Goal: Task Accomplishment & Management: Use online tool/utility

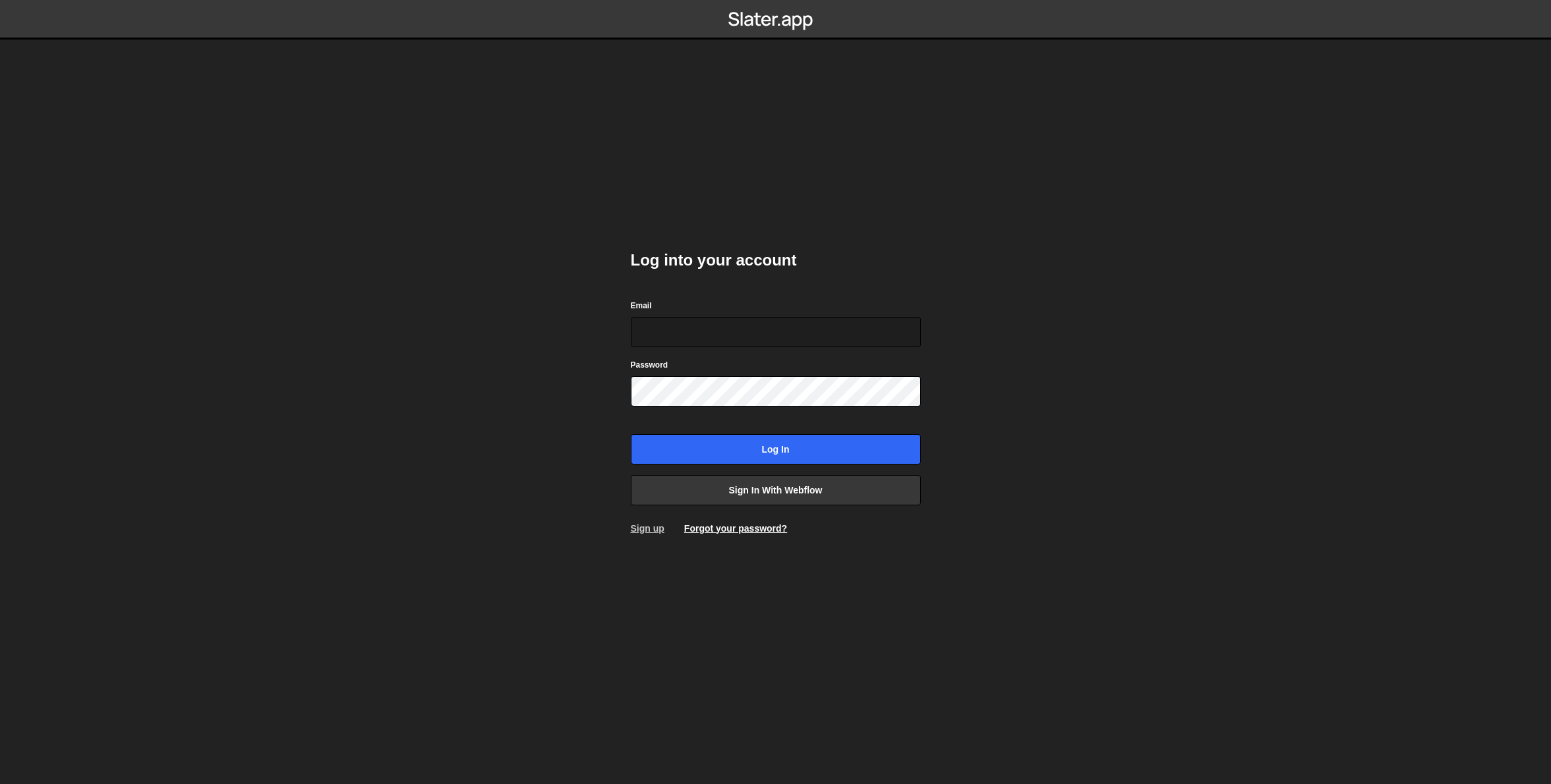
click at [651, 531] on link "Sign up" at bounding box center [648, 528] width 34 height 11
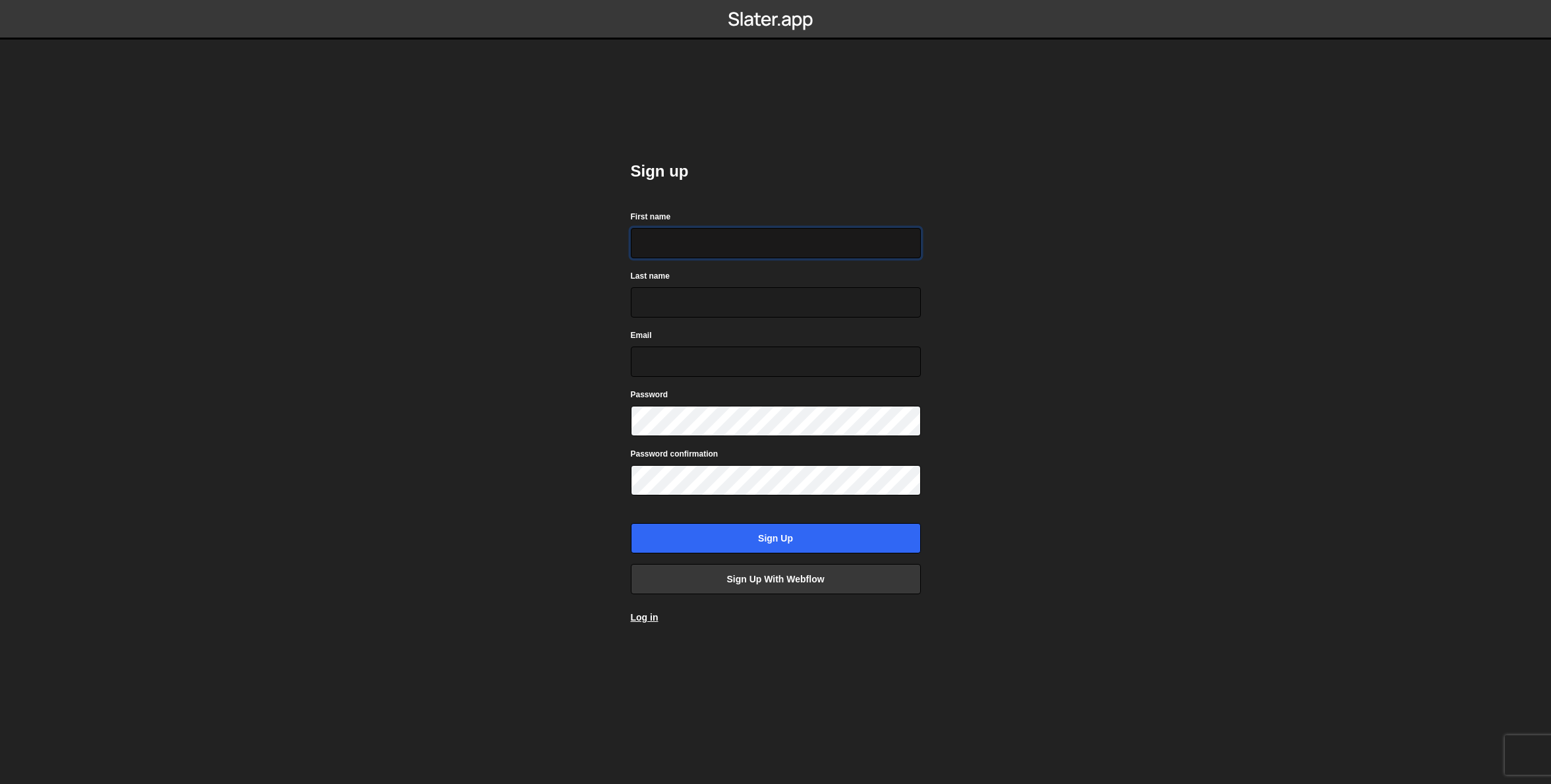
click at [724, 244] on input "First name" at bounding box center [776, 243] width 290 height 30
type input "Kieran"
type input "[PERSON_NAME]"
type input "[EMAIL_ADDRESS][DOMAIN_NAME]"
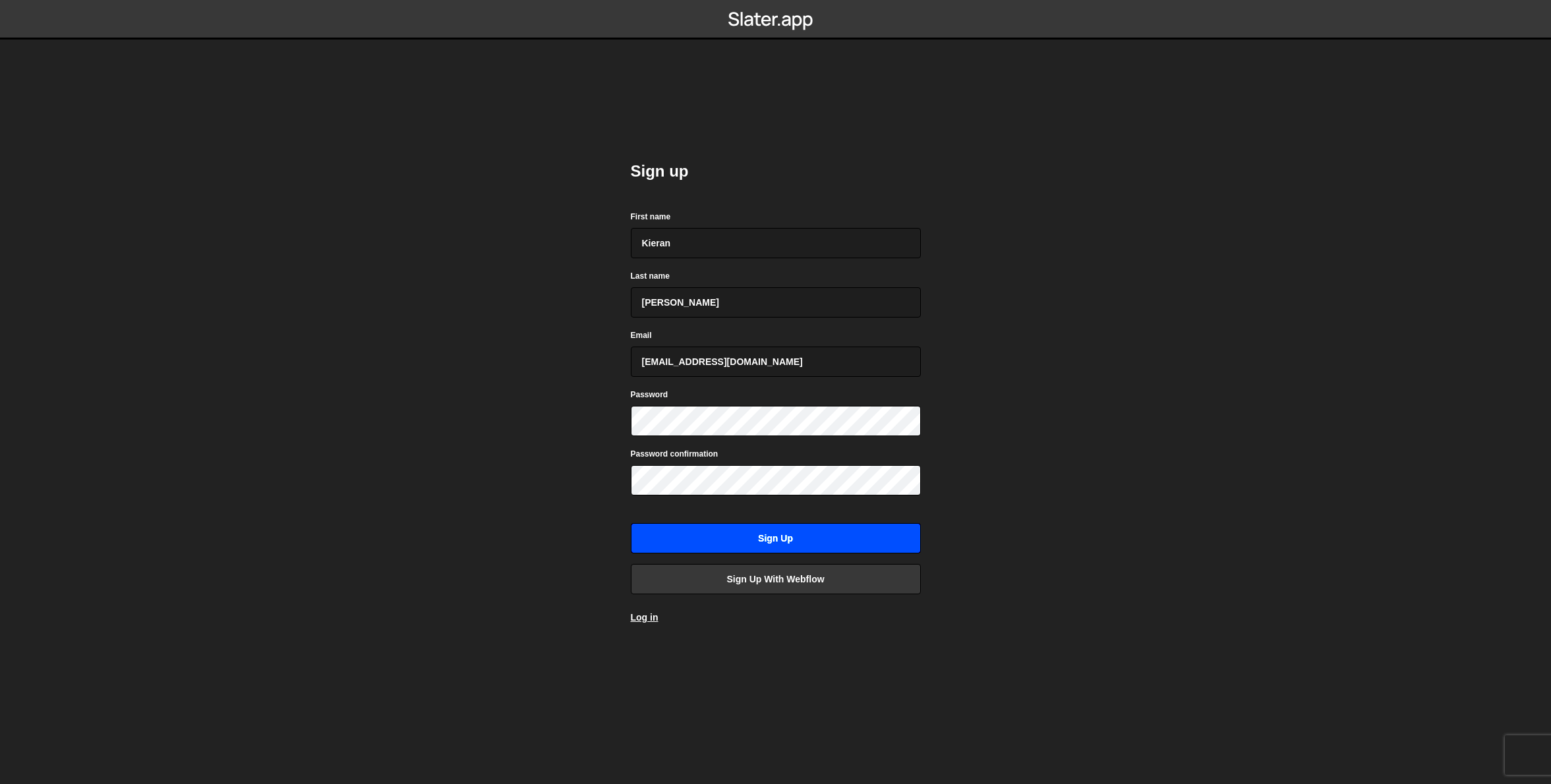
click at [816, 544] on input "Sign up" at bounding box center [776, 538] width 290 height 30
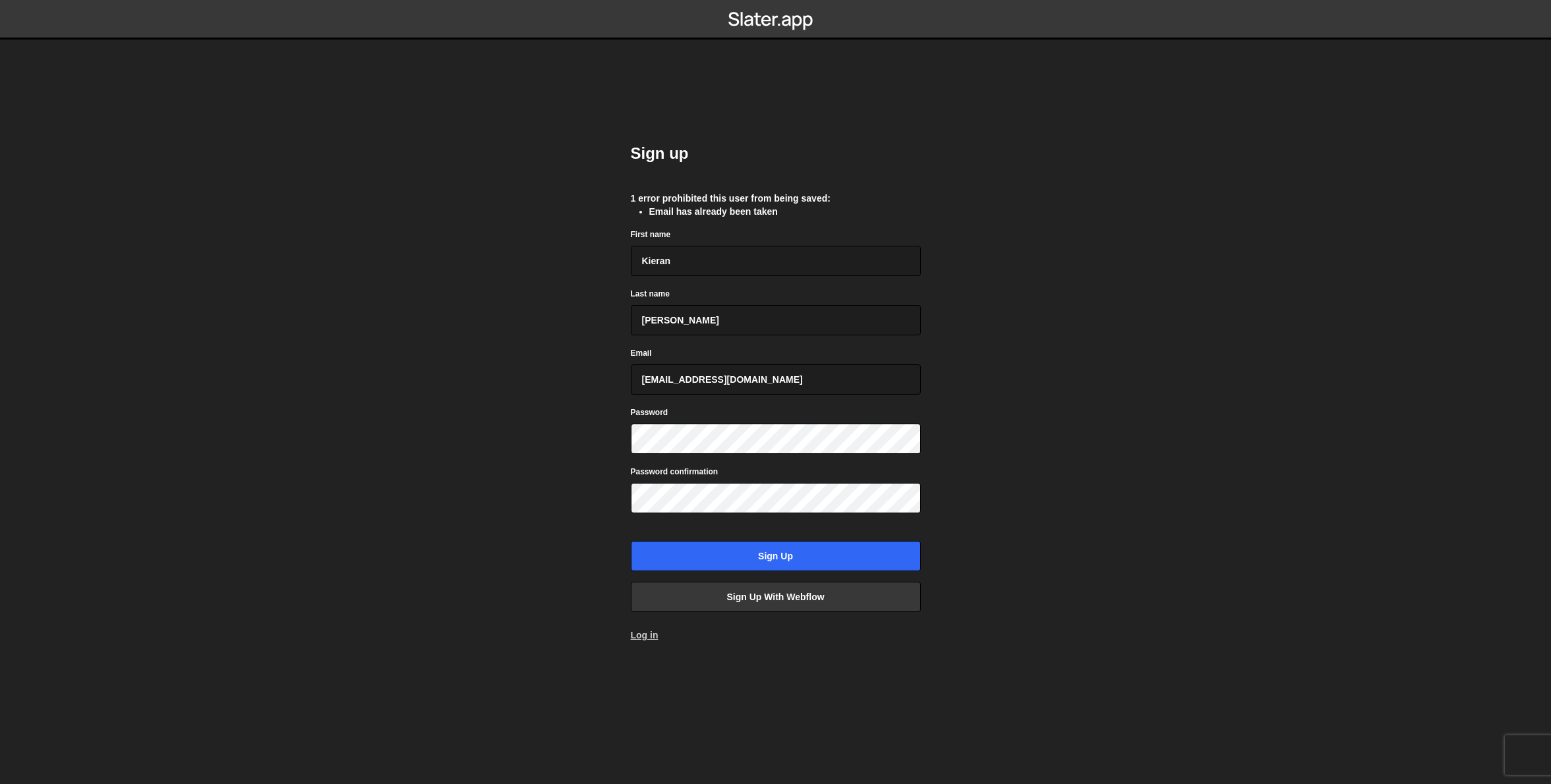
click at [639, 632] on link "Log in" at bounding box center [645, 635] width 28 height 11
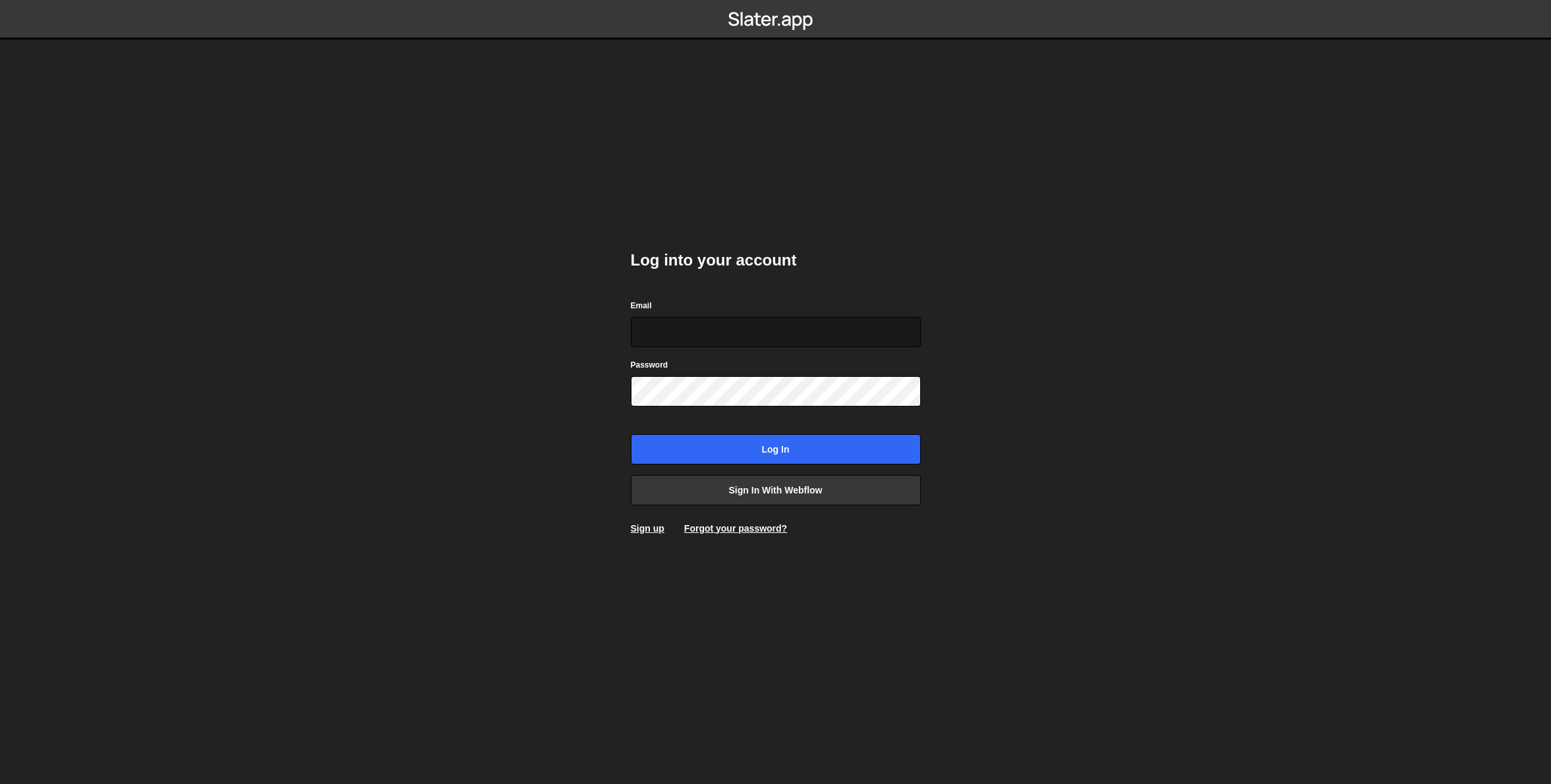
click at [713, 333] on input "Email" at bounding box center [776, 332] width 290 height 30
type input "[EMAIL_ADDRESS][DOMAIN_NAME]"
click at [770, 448] on input "Log in" at bounding box center [776, 449] width 290 height 30
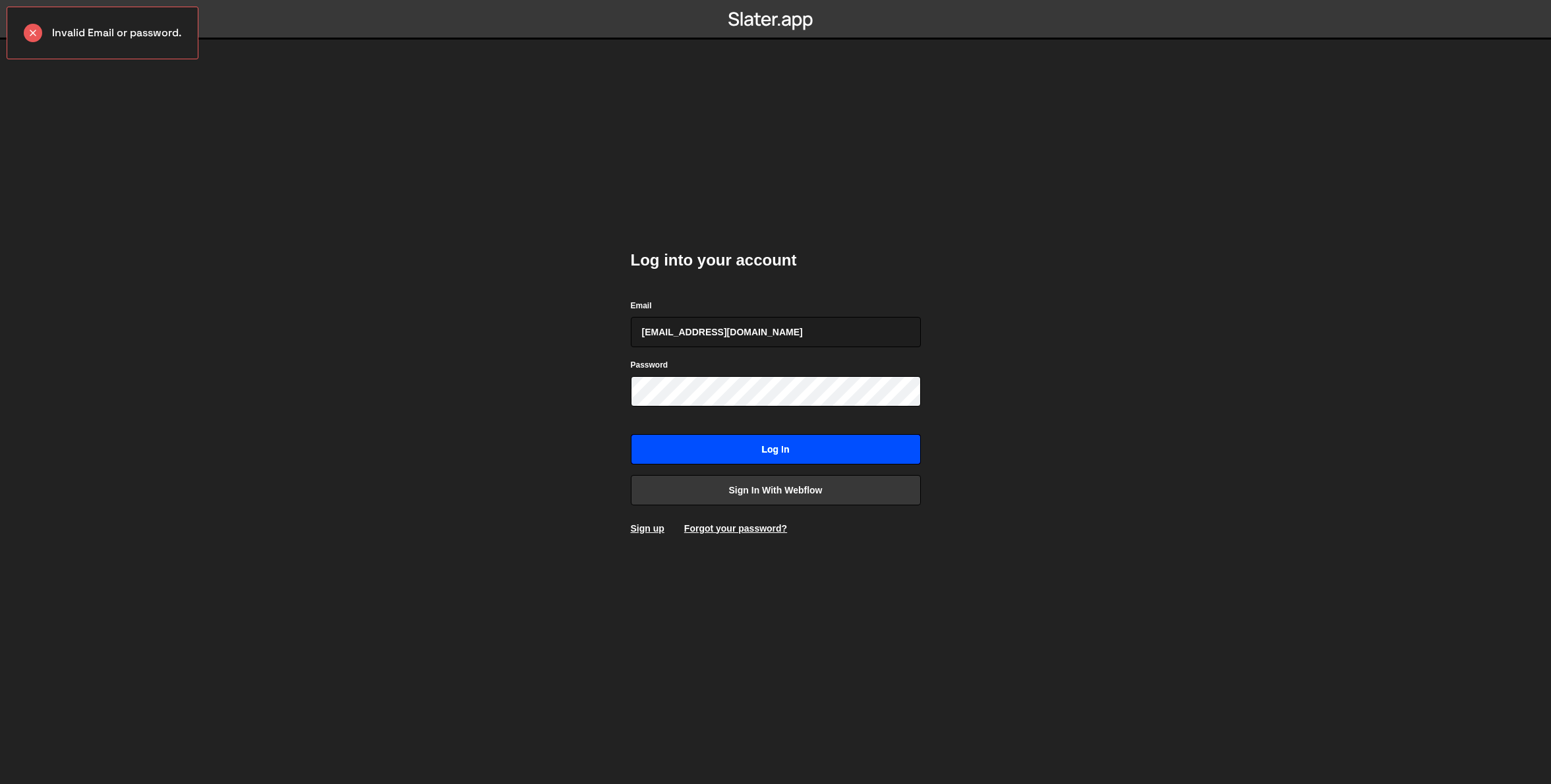
click at [834, 454] on input "Log in" at bounding box center [776, 449] width 290 height 30
click at [643, 528] on link "Sign up" at bounding box center [648, 528] width 34 height 11
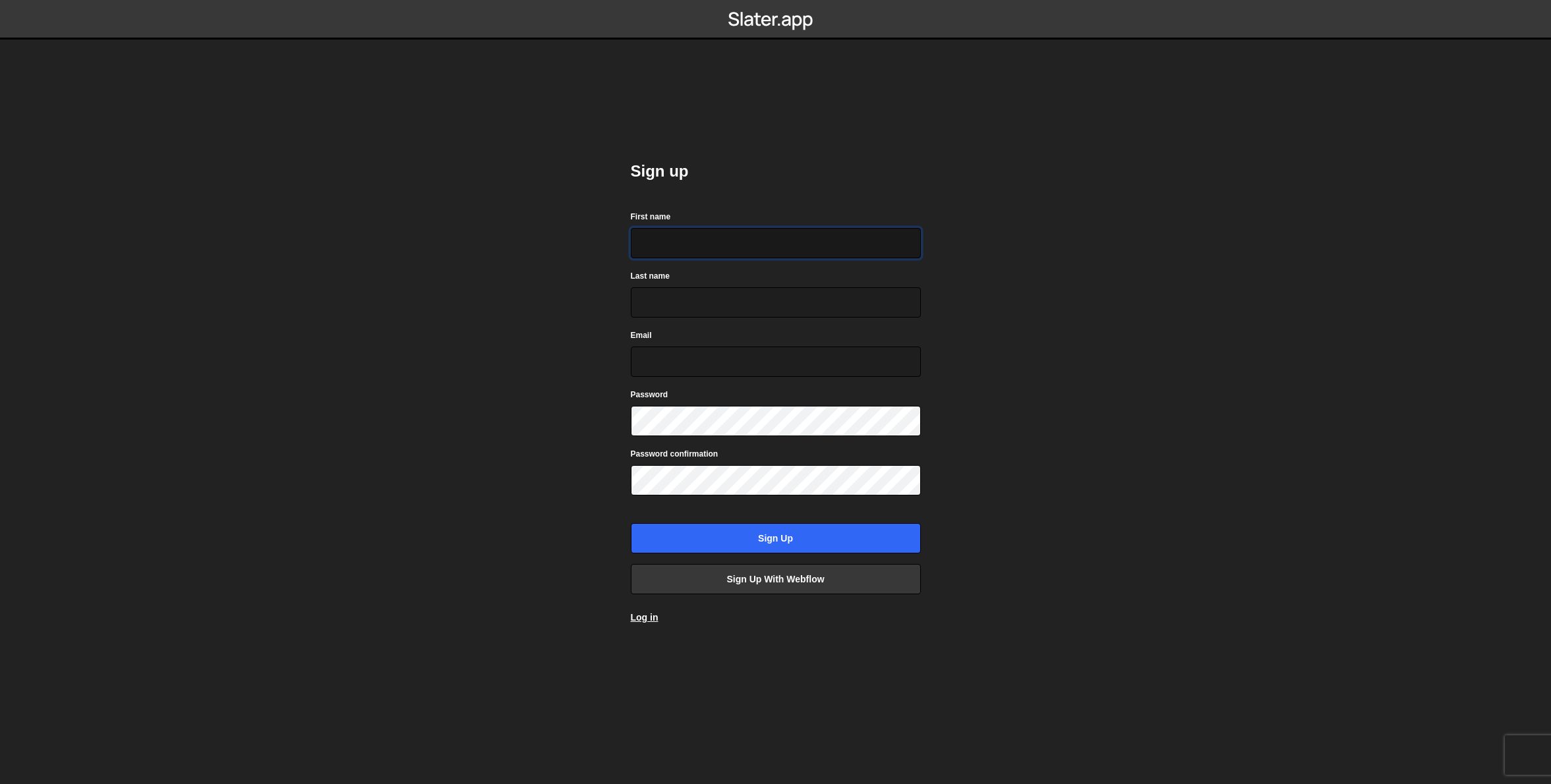
click at [704, 250] on input "First name" at bounding box center [776, 243] width 290 height 30
type input "Kieran"
type input "[PERSON_NAME]"
type input "[EMAIL_ADDRESS][DOMAIN_NAME]"
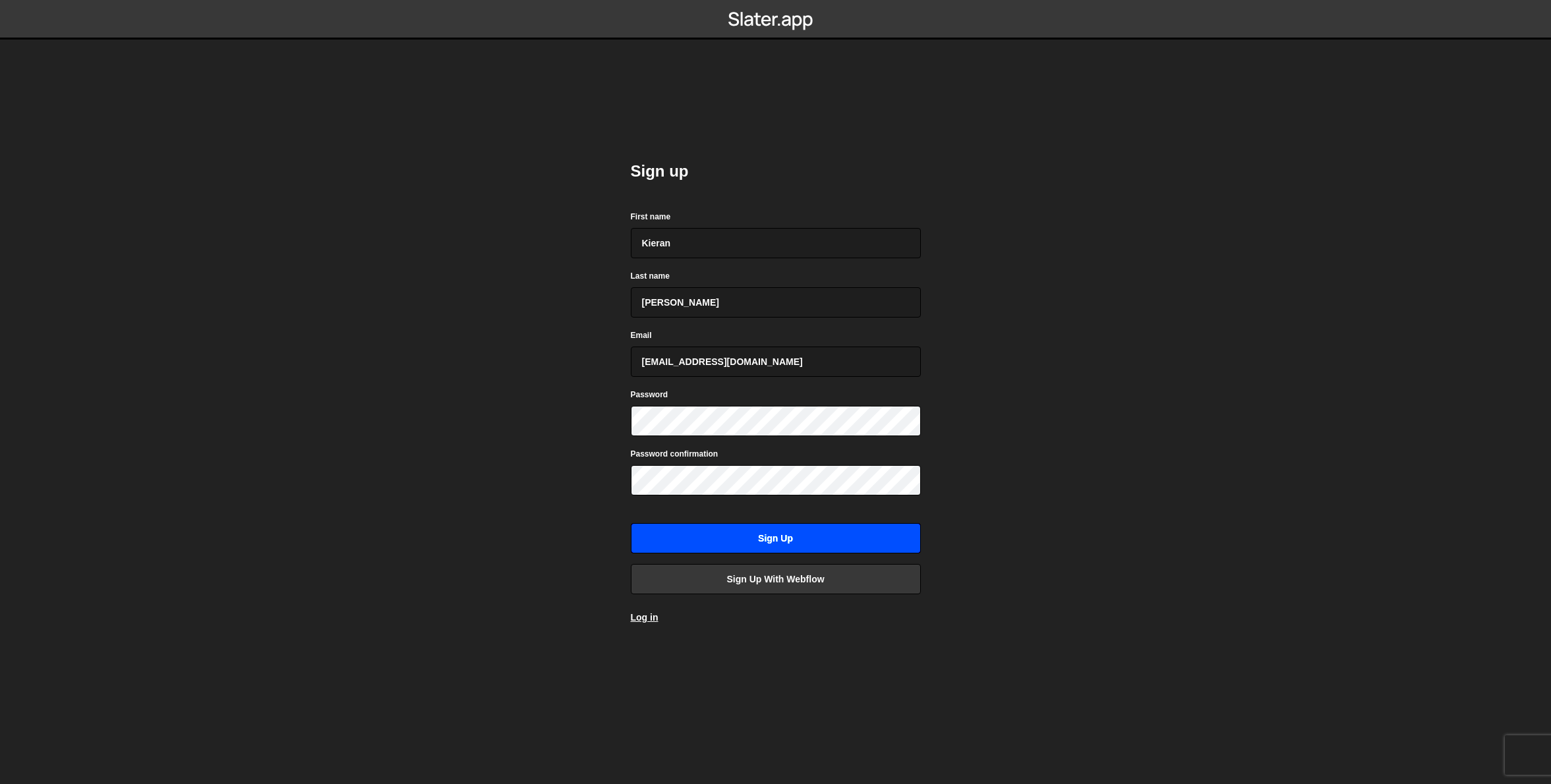
click at [767, 538] on input "Sign up" at bounding box center [776, 538] width 290 height 30
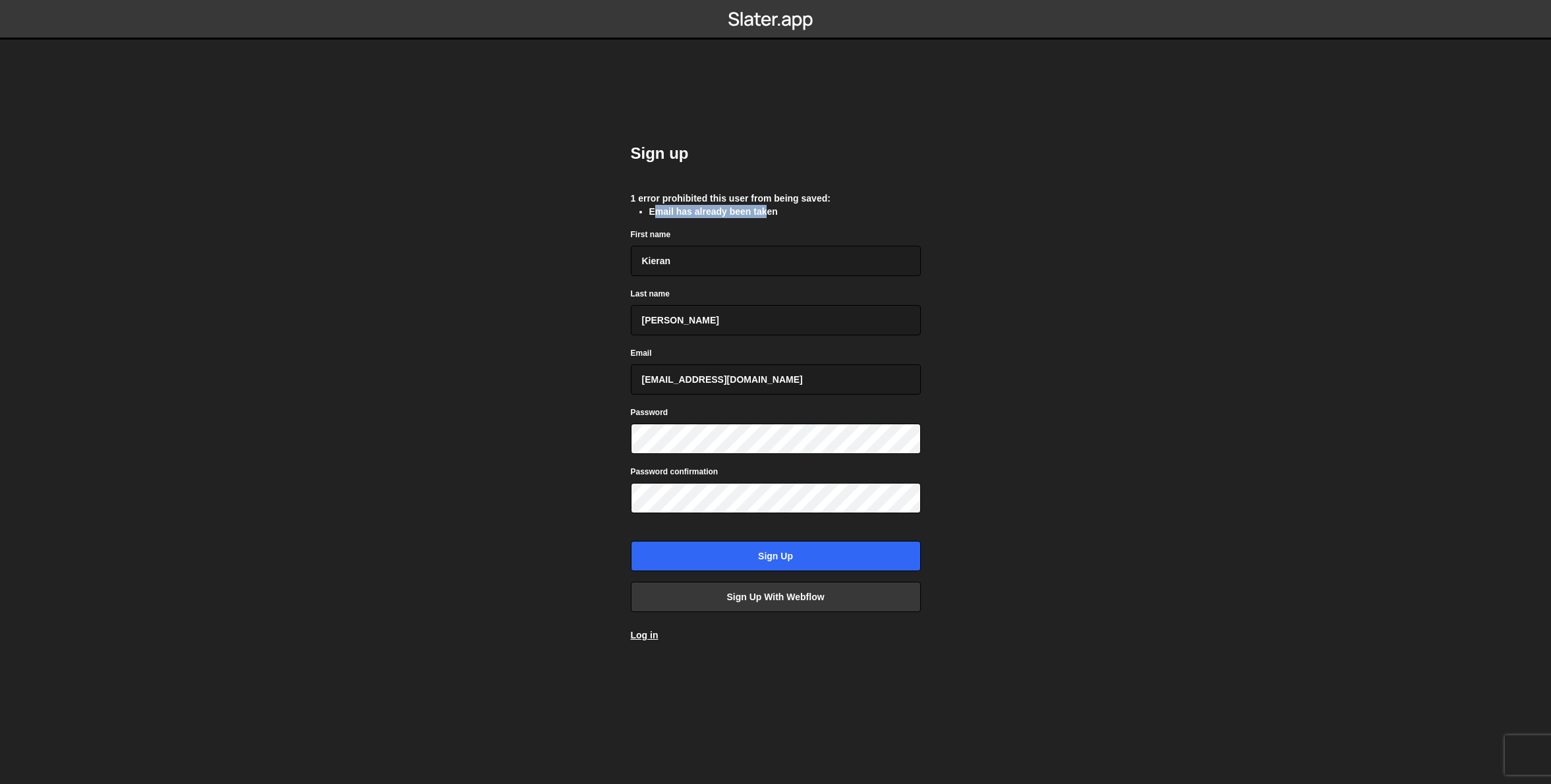
drag, startPoint x: 661, startPoint y: 210, endPoint x: 770, endPoint y: 211, distance: 109.0
click at [769, 211] on li "Email has already been taken" at bounding box center [785, 211] width 272 height 13
click at [893, 223] on form "1 error prohibited this user from being saved: Email has already been taken Fir…" at bounding box center [776, 381] width 290 height 380
click at [650, 635] on link "Log in" at bounding box center [645, 635] width 28 height 11
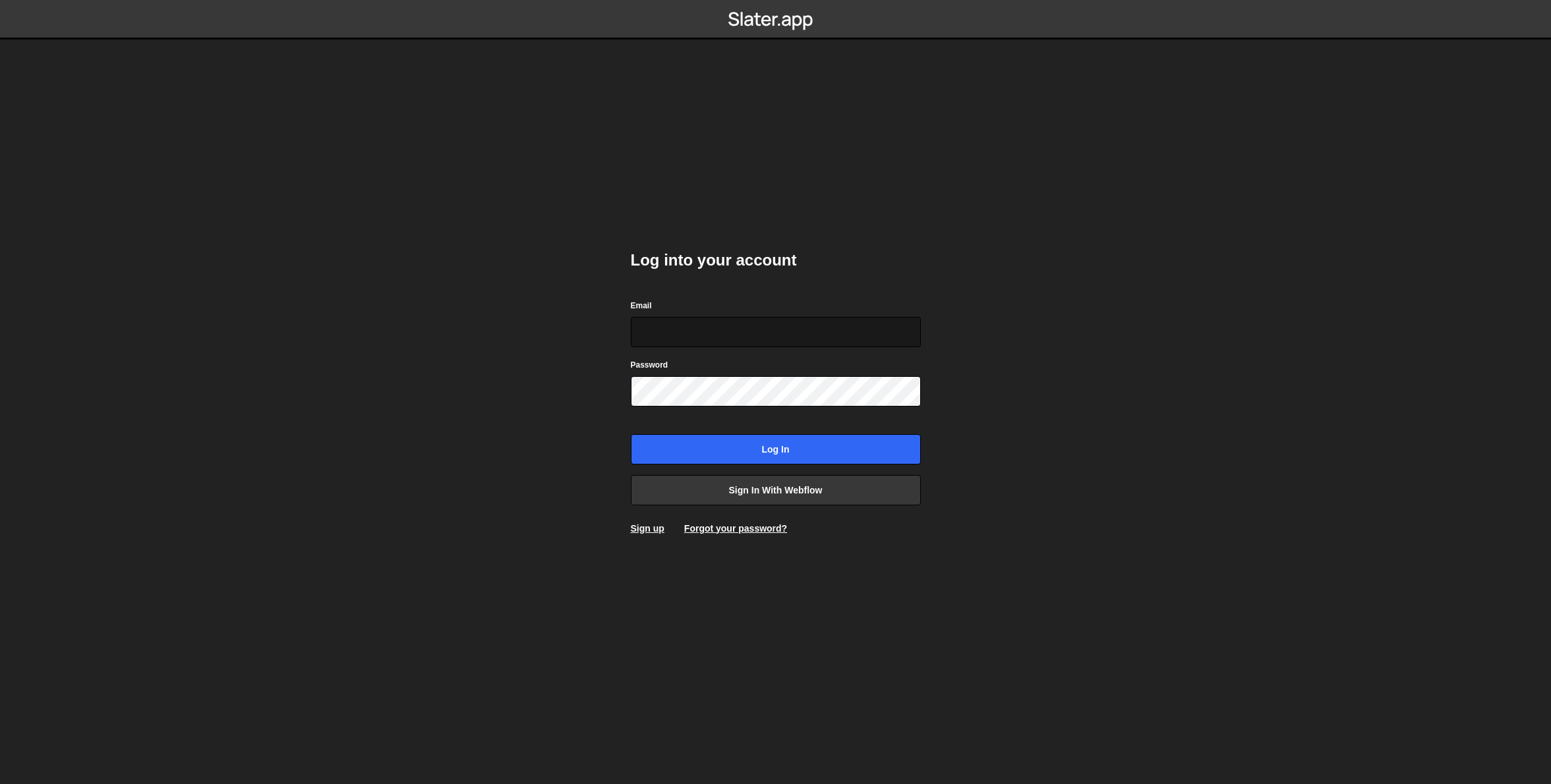
click at [676, 327] on input "Email" at bounding box center [776, 332] width 290 height 30
click at [751, 529] on link "Forgot your password?" at bounding box center [735, 528] width 102 height 11
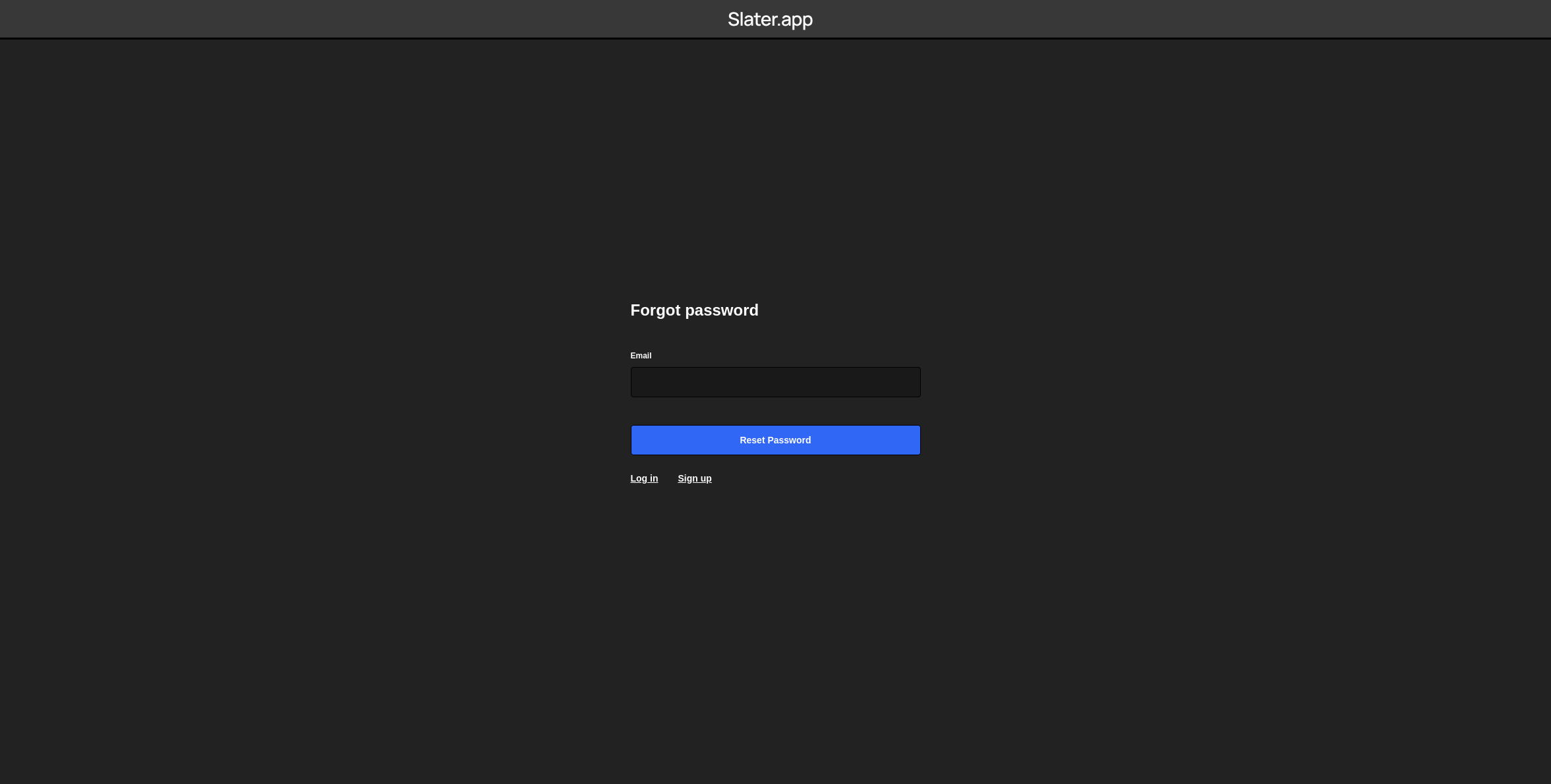
click at [708, 382] on input "Email" at bounding box center [776, 382] width 290 height 30
type input "kieran@grotesk.studio"
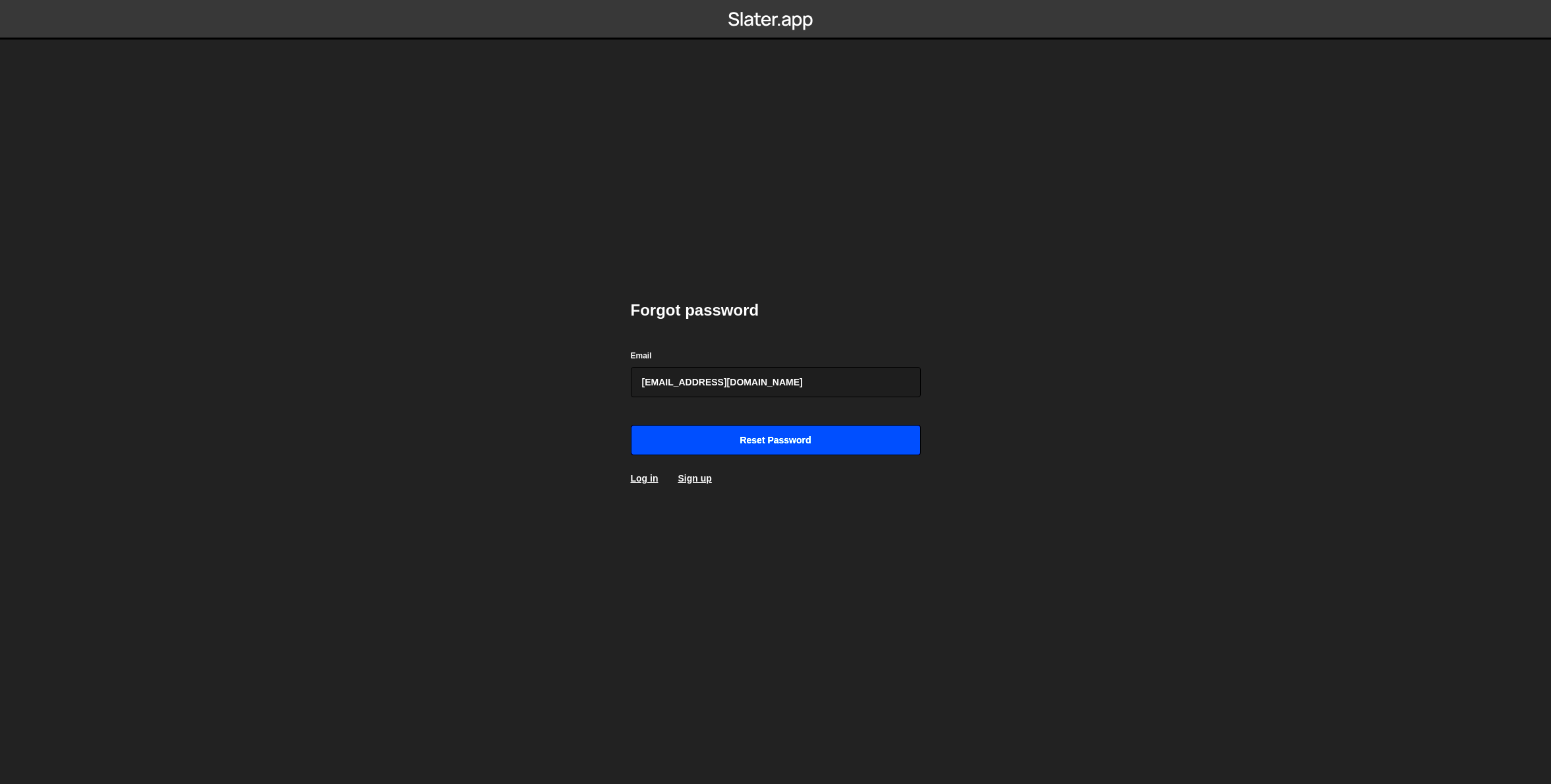
click at [727, 437] on input "Reset password" at bounding box center [776, 440] width 290 height 30
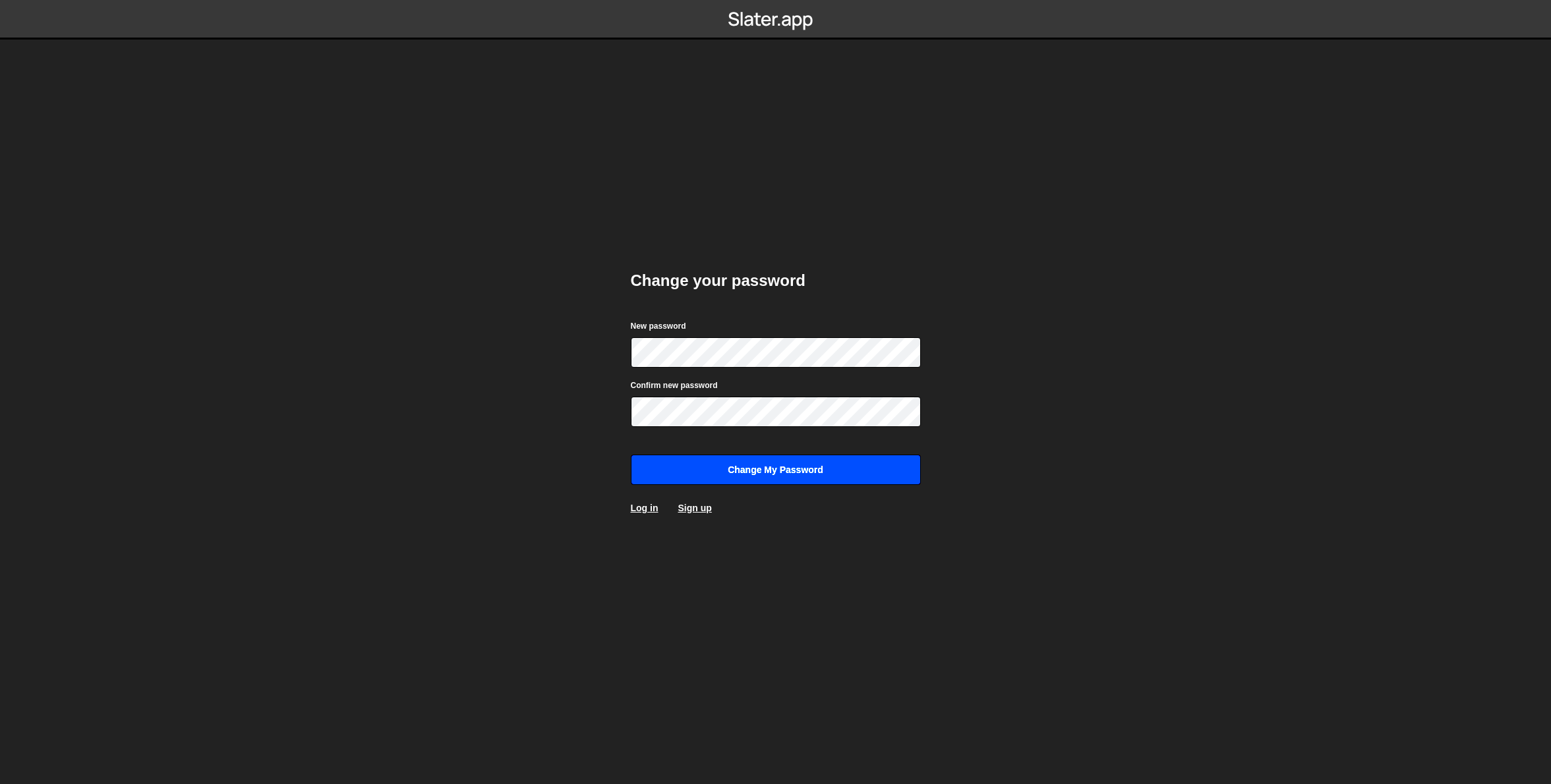
click at [786, 466] on input "Change my password" at bounding box center [776, 469] width 290 height 30
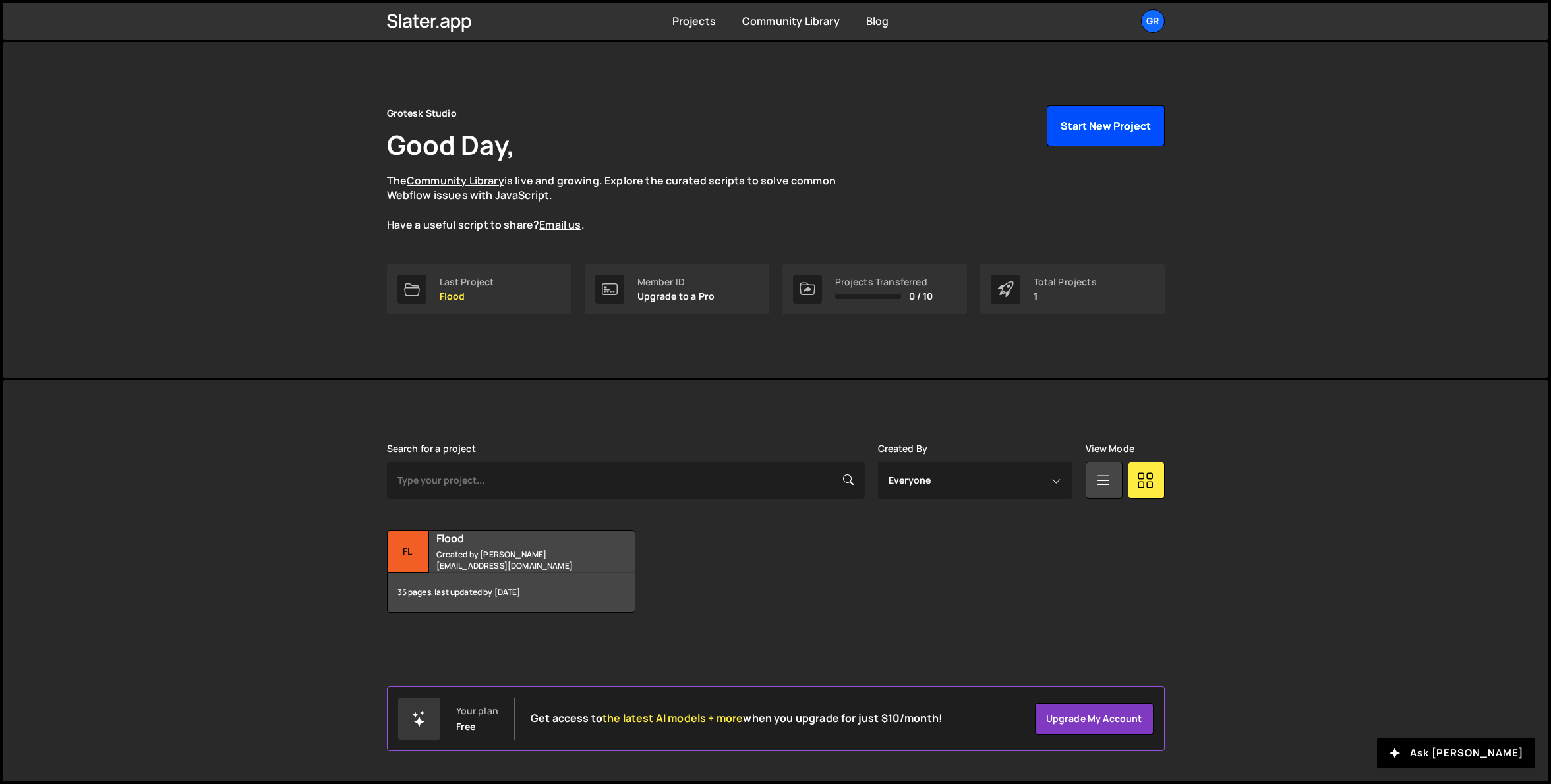
click at [1106, 119] on button "Start New Project" at bounding box center [1106, 126] width 118 height 41
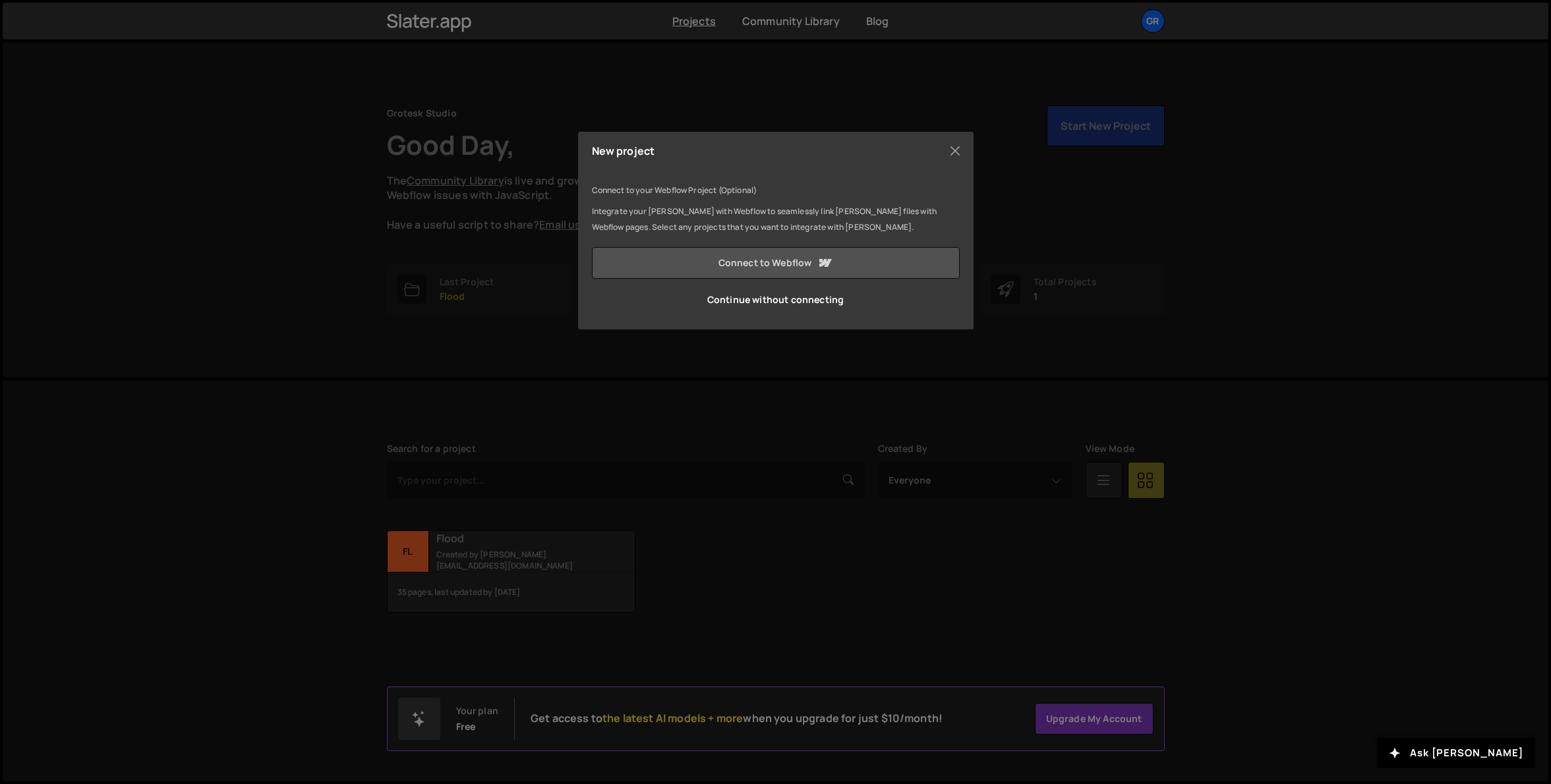
click at [770, 263] on link "Connect to Webflow" at bounding box center [775, 263] width 368 height 32
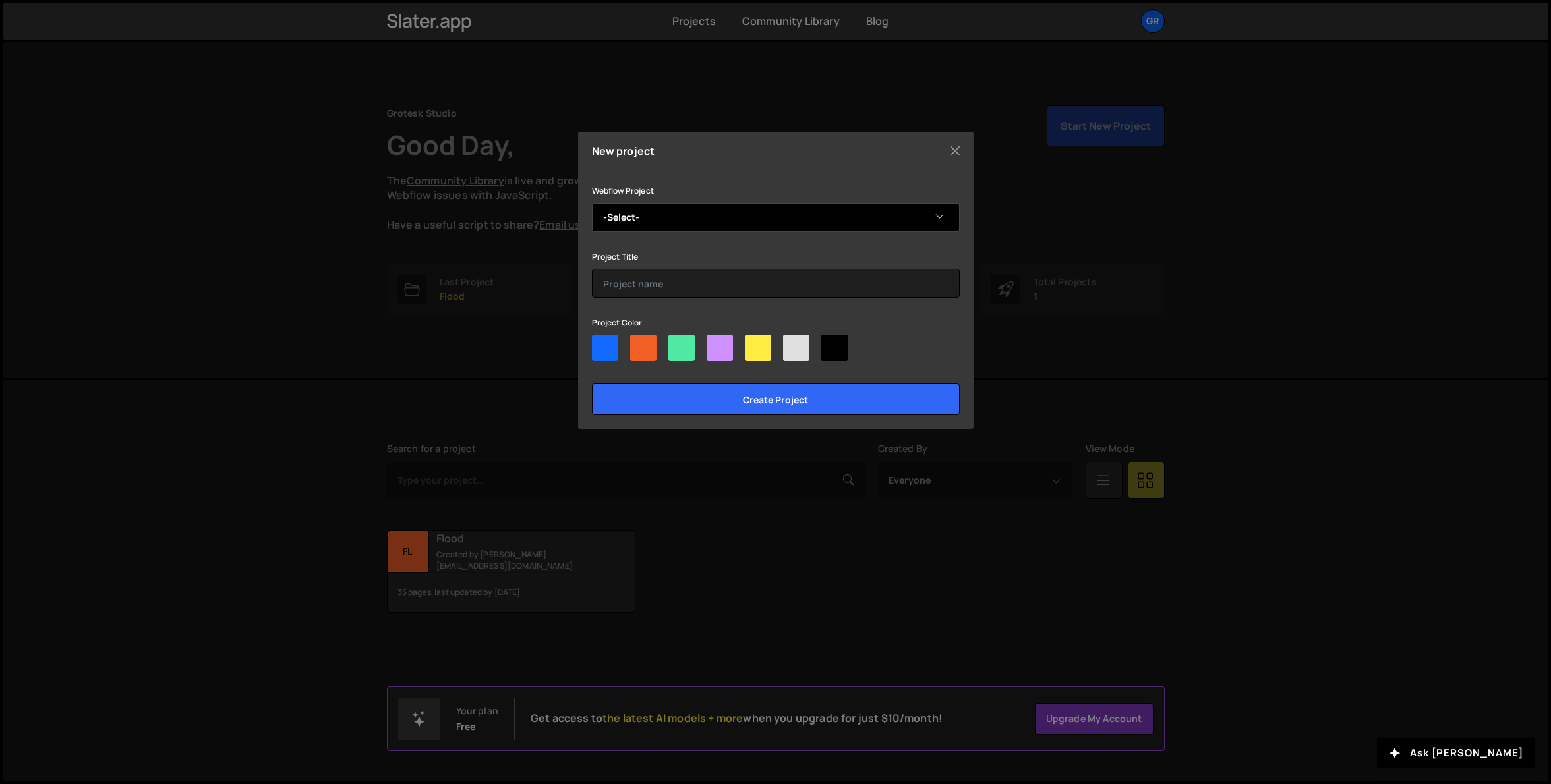
click at [776, 205] on select "-Select- Foundry" at bounding box center [775, 218] width 368 height 29
select select "6788ee7947a1879c95f4a58f"
click at [592, 203] on select "-Select- Foundry" at bounding box center [775, 218] width 368 height 29
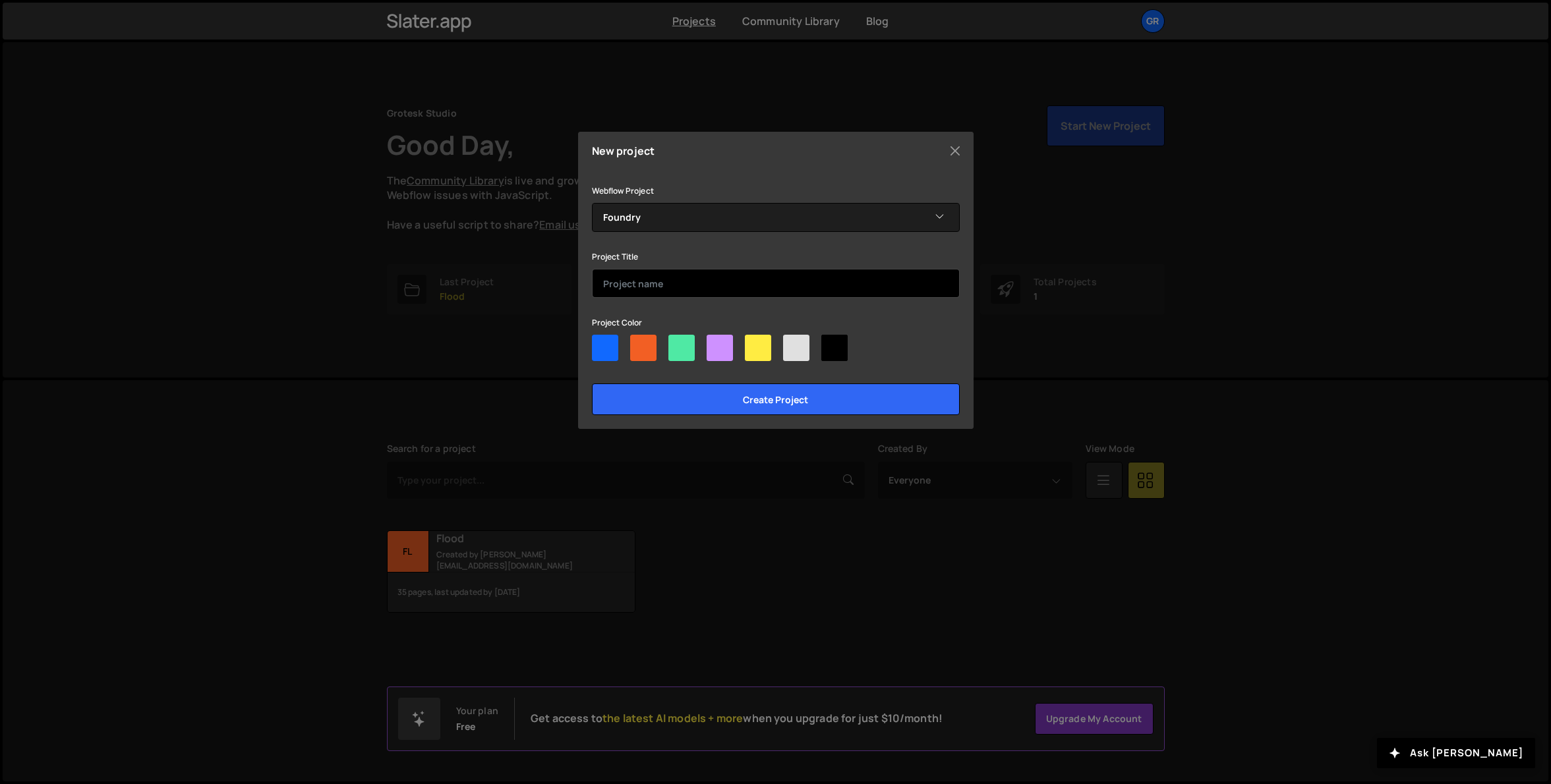
click at [700, 281] on input "text" at bounding box center [775, 283] width 368 height 29
type input "F"
type input "SuperScript"
click at [752, 343] on div at bounding box center [758, 348] width 26 height 26
click at [752, 343] on input"] "radio" at bounding box center [749, 339] width 8 height 8
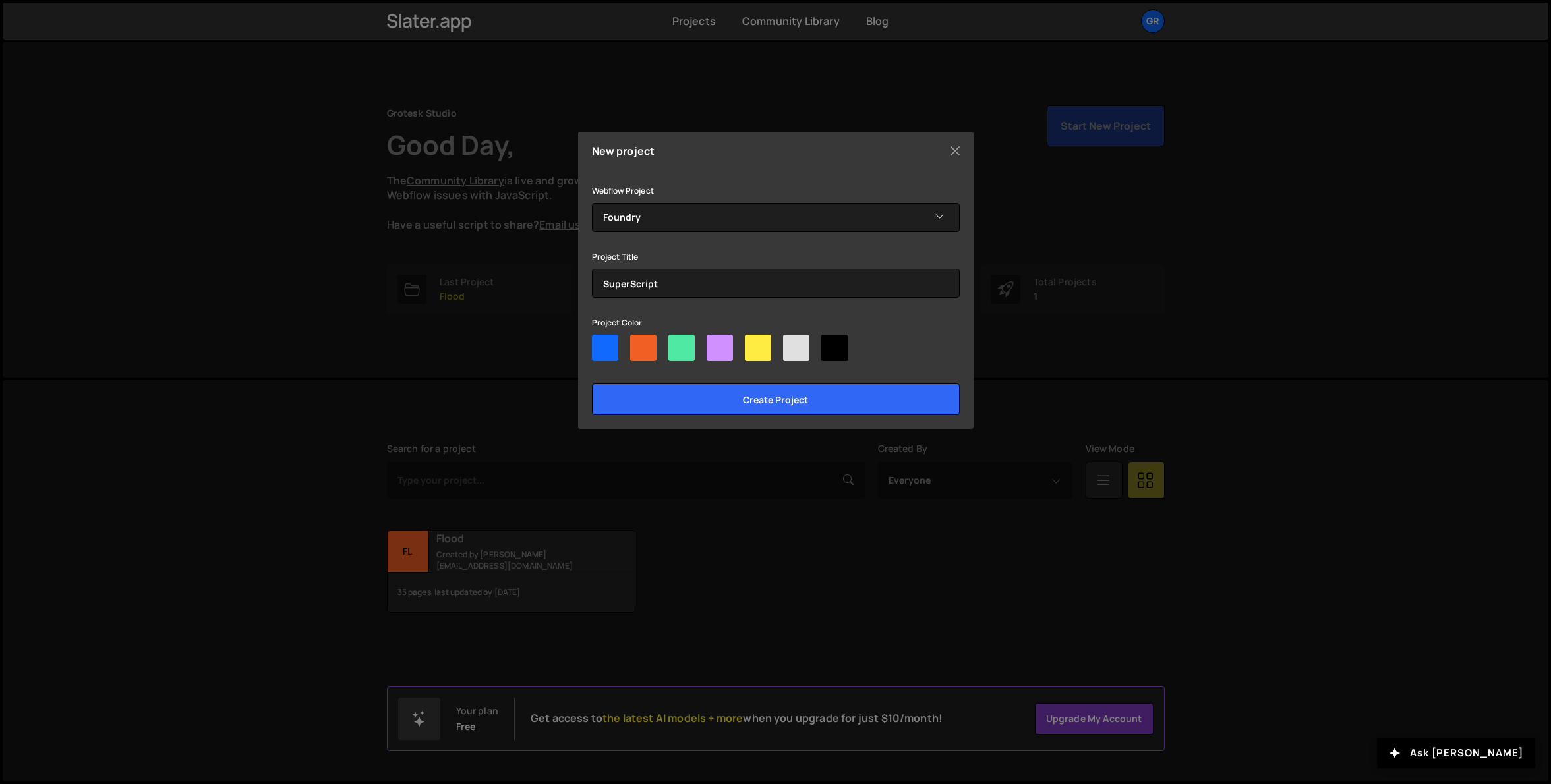
radio input"] "true"
click at [756, 397] on input "Create project" at bounding box center [775, 399] width 368 height 32
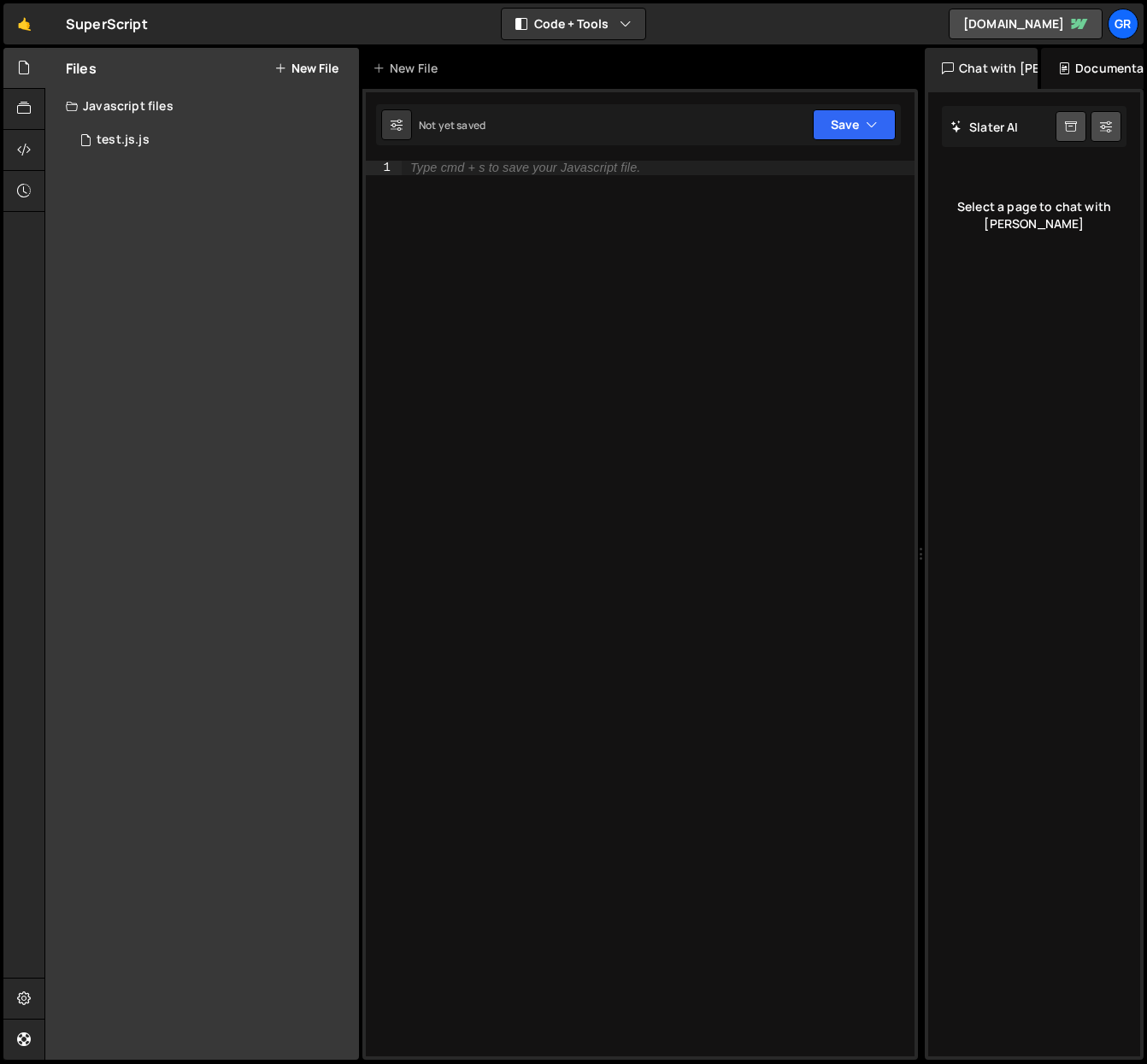
drag, startPoint x: 761, startPoint y: 78, endPoint x: 911, endPoint y: 84, distance: 150.1
click at [911, 84] on div "Files New File Javascript files 1 test.js.js 0 CSS files Copy share link Edit F…" at bounding box center [595, 554] width 1103 height 1013
click at [1092, 66] on div "Documentation" at bounding box center [1092, 68] width 103 height 41
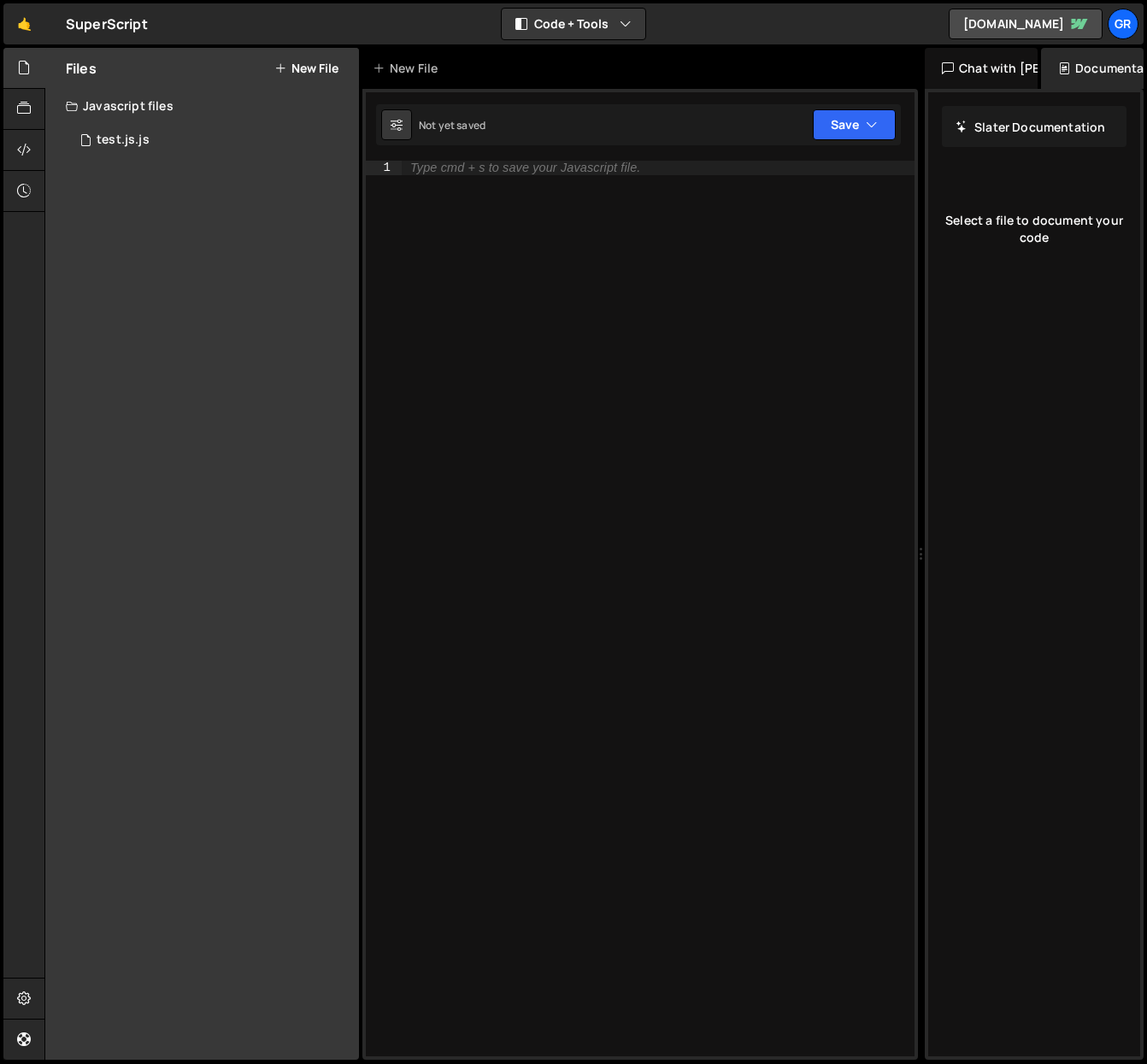
click at [994, 68] on div "Chat with Slater AI" at bounding box center [981, 68] width 113 height 41
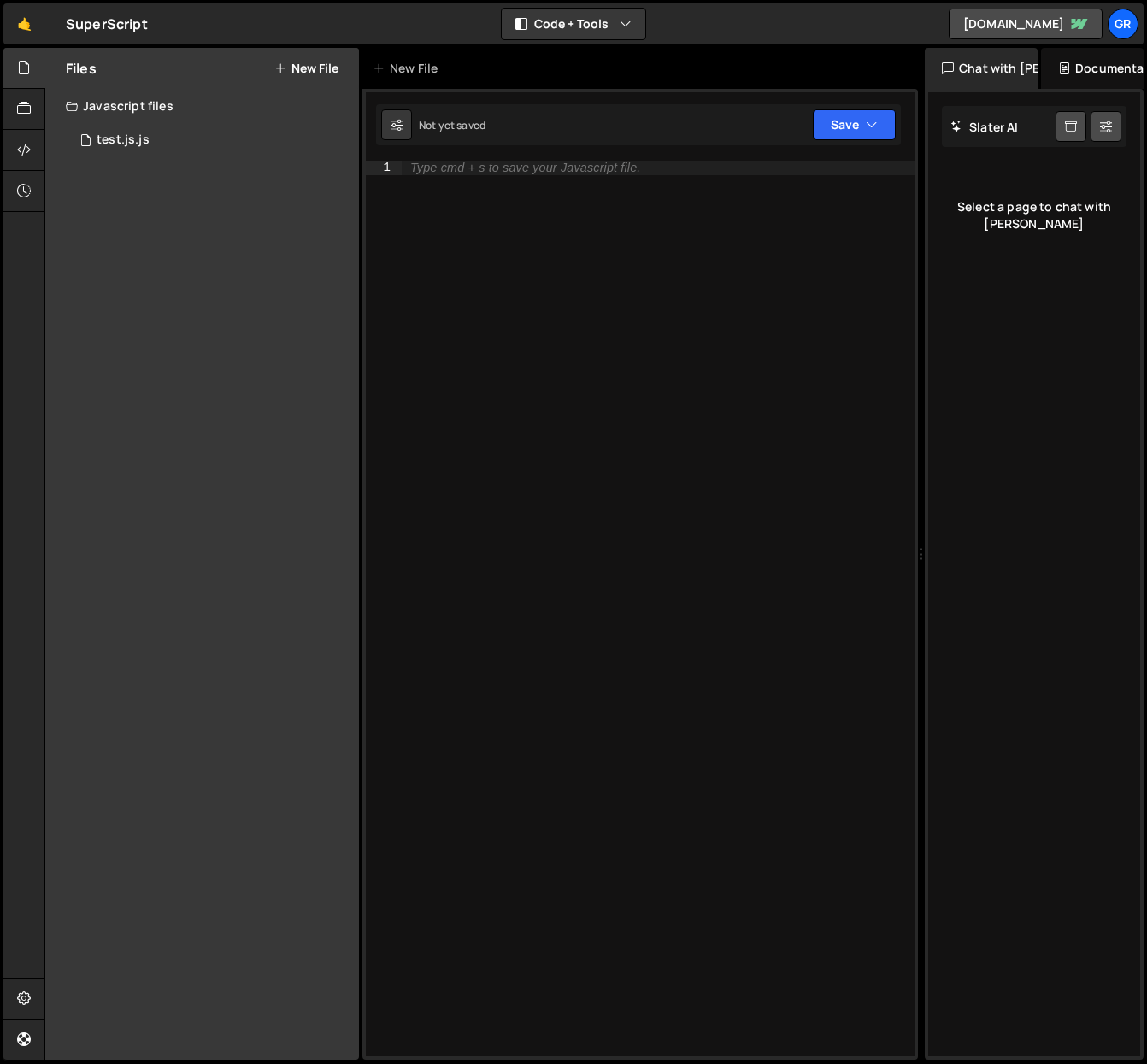
click at [282, 68] on icon at bounding box center [281, 69] width 12 height 14
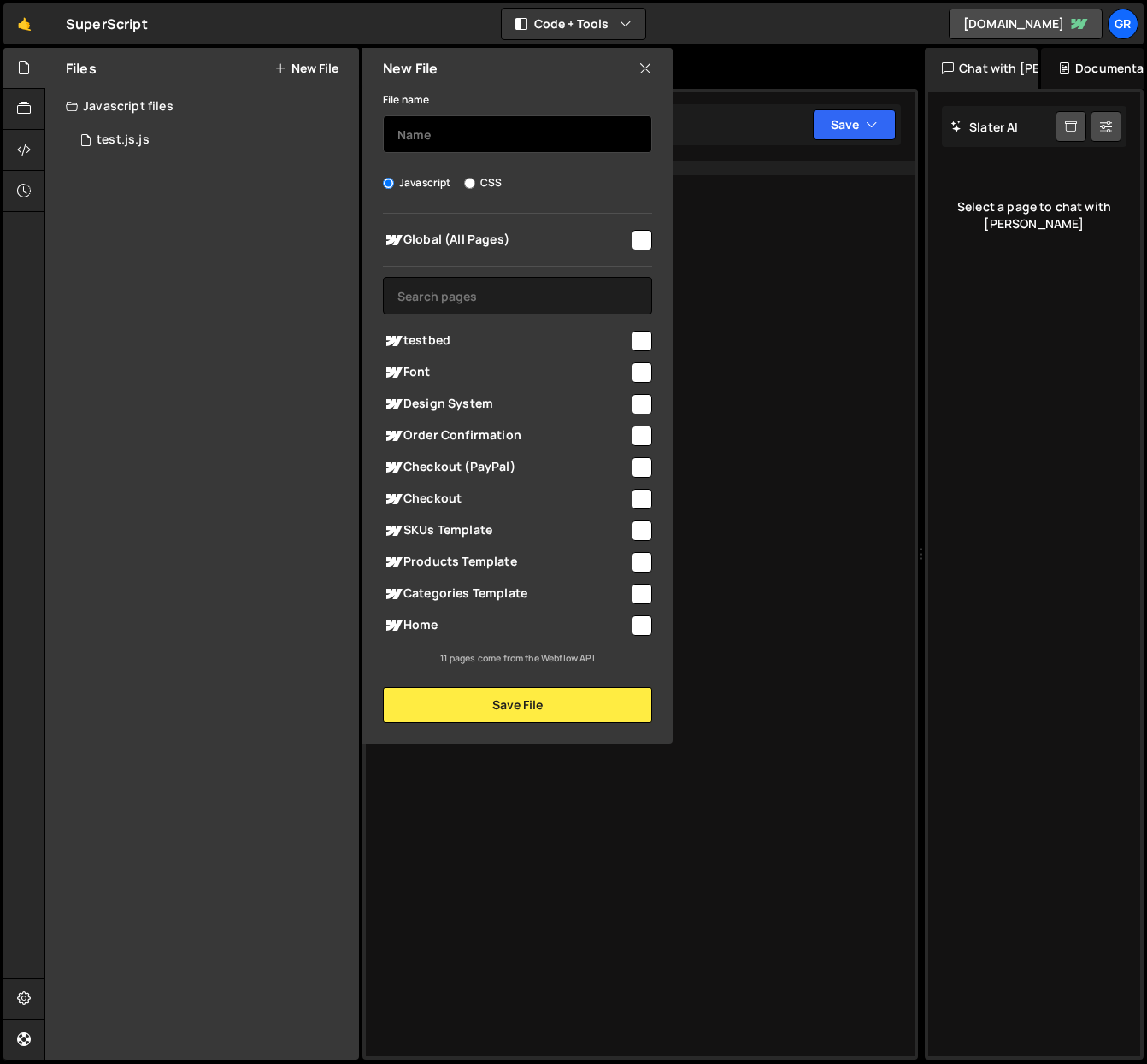
click at [425, 127] on input "text" at bounding box center [518, 135] width 270 height 38
type input "tester"
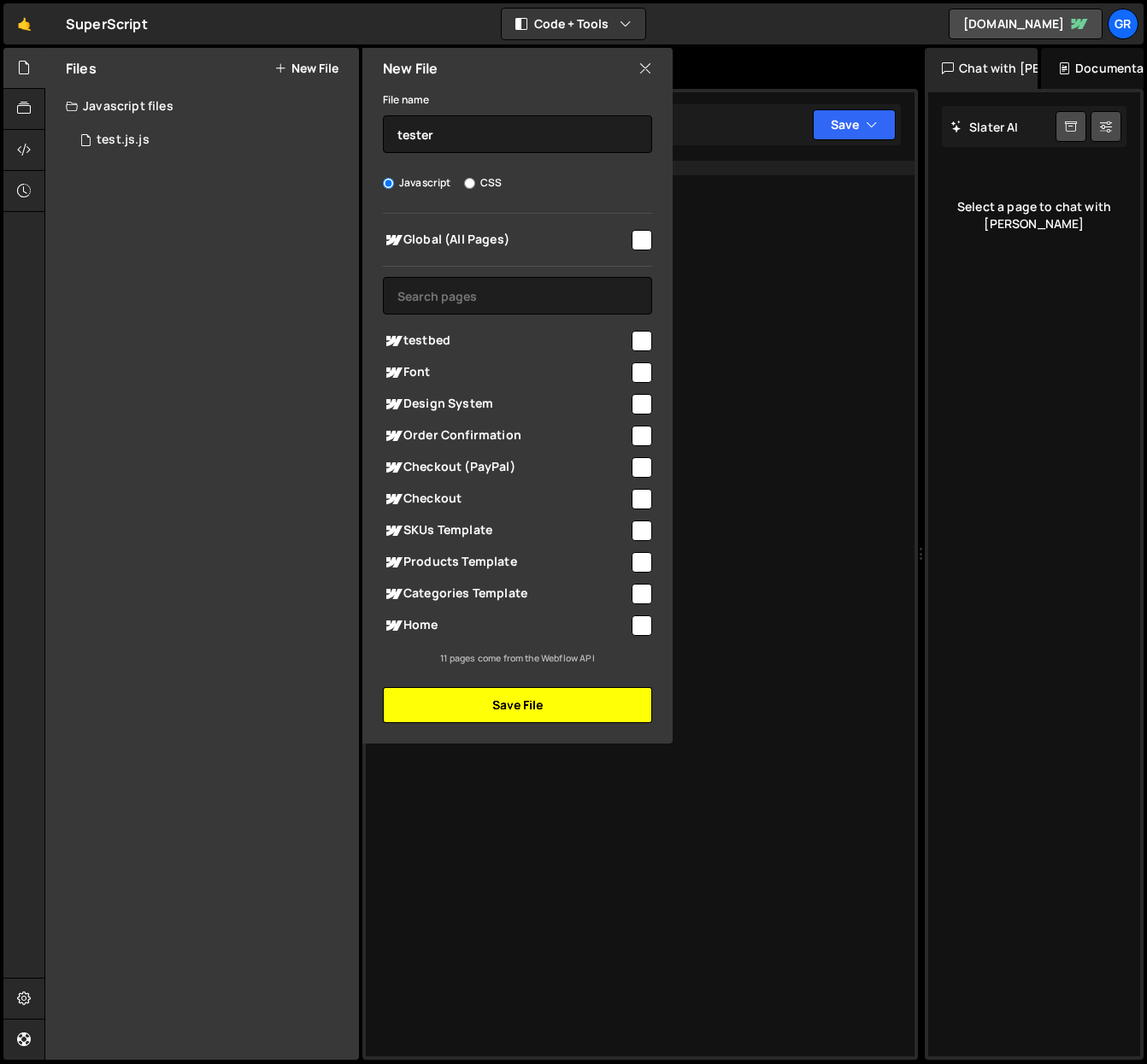
click at [546, 706] on button "Save File" at bounding box center [518, 705] width 270 height 36
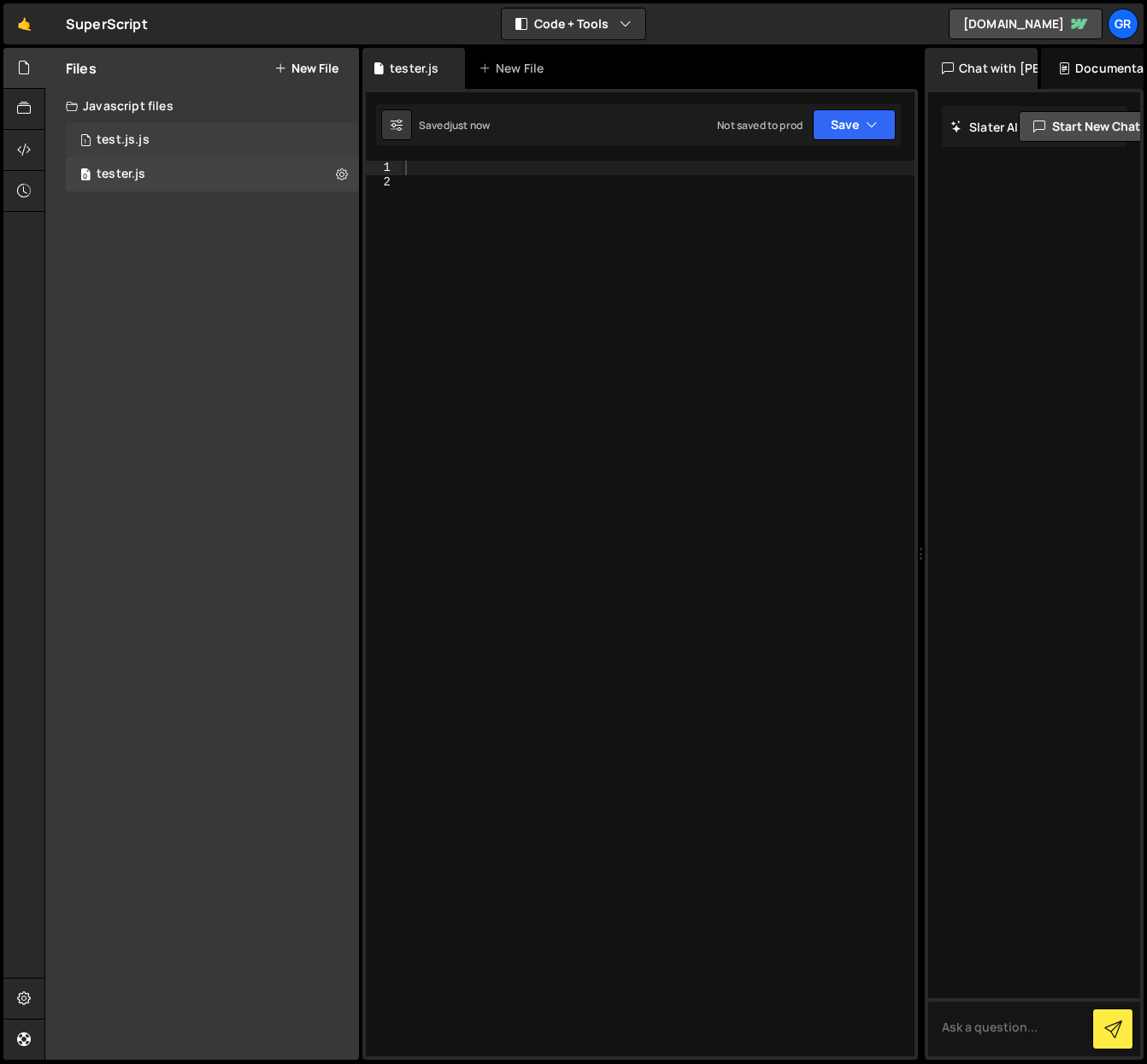
click at [344, 137] on div "1 test.js.js 0" at bounding box center [213, 140] width 294 height 34
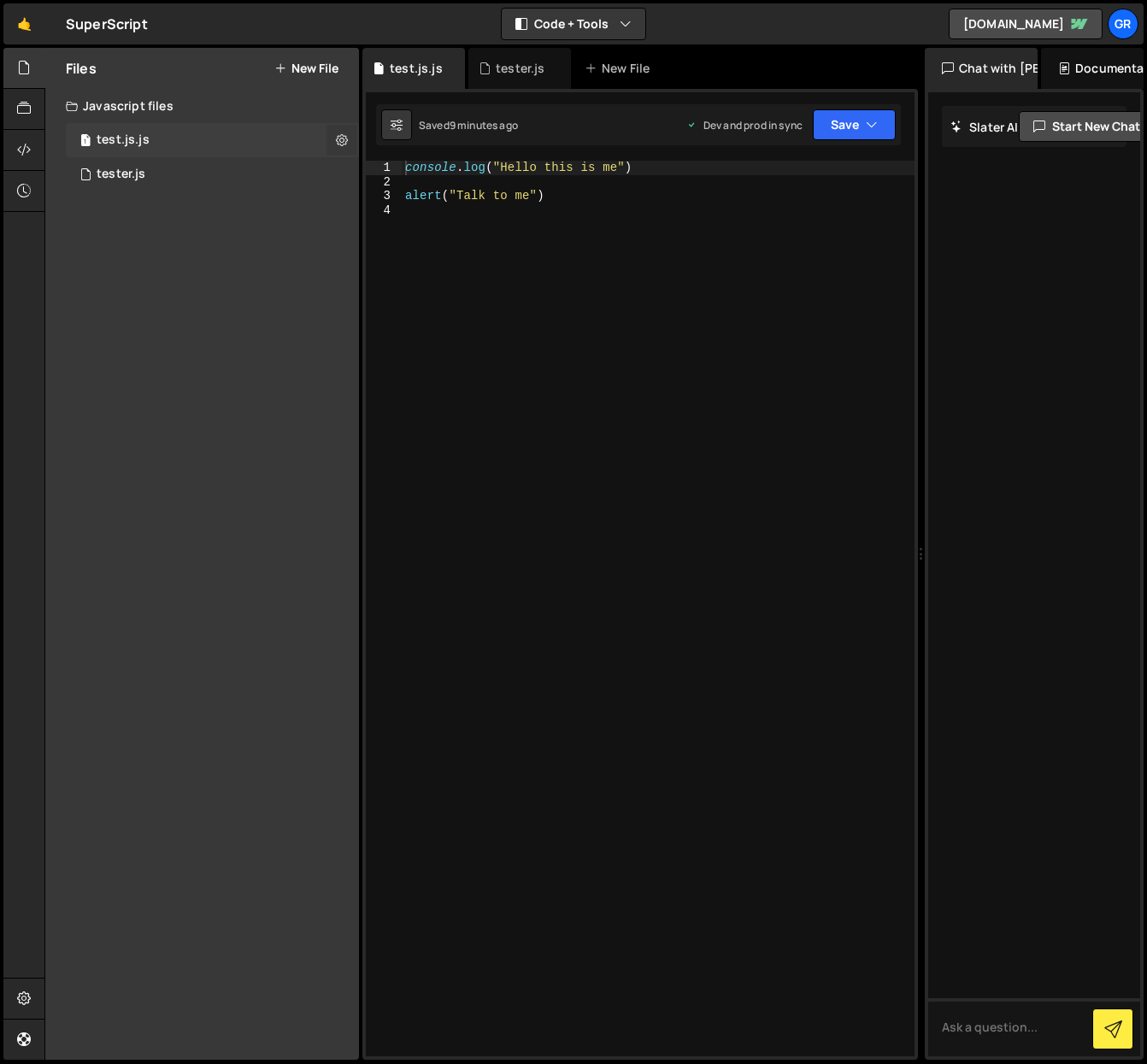
click at [341, 139] on icon at bounding box center [342, 140] width 12 height 16
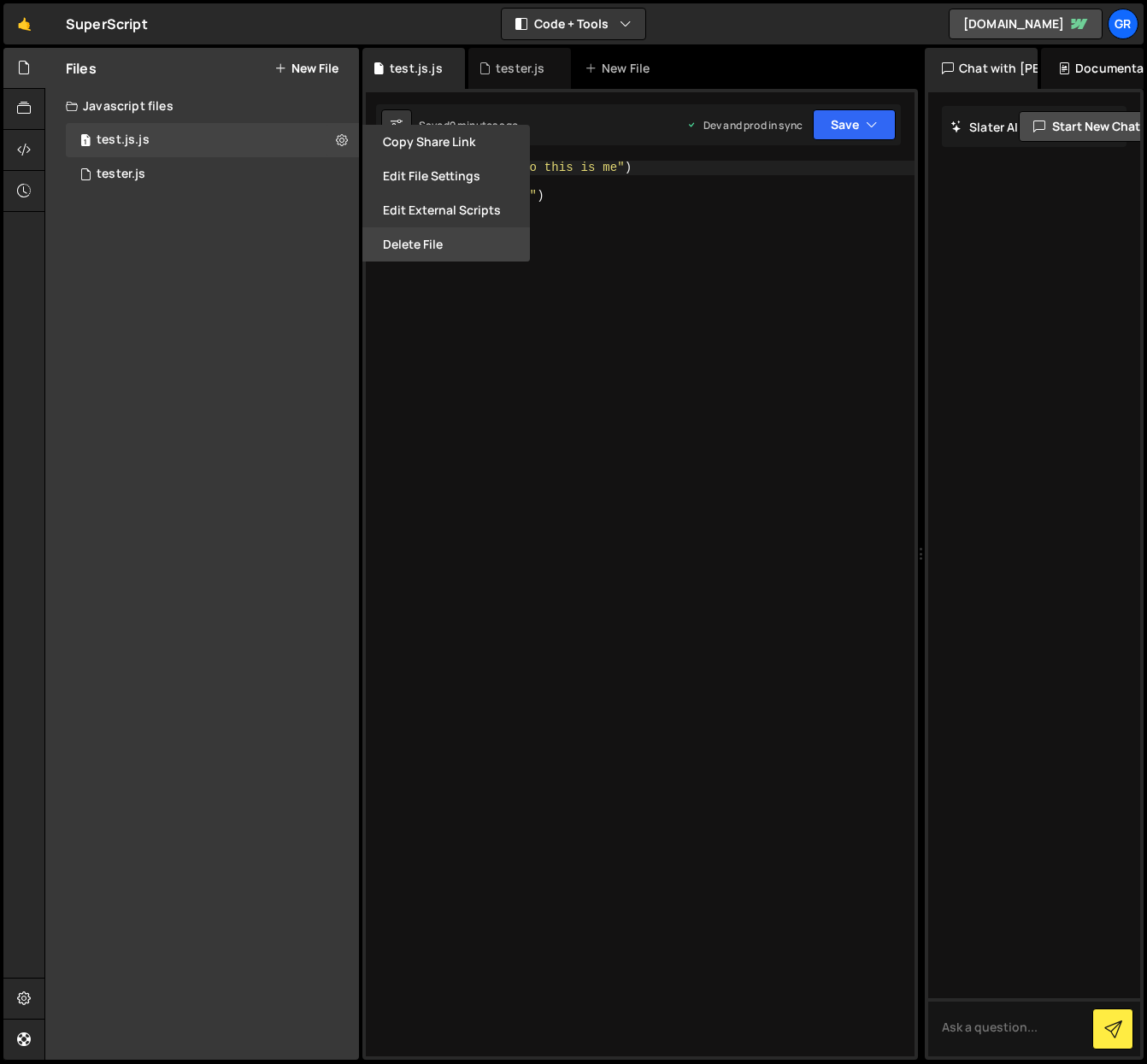
click at [420, 234] on button "Delete File" at bounding box center [447, 245] width 168 height 34
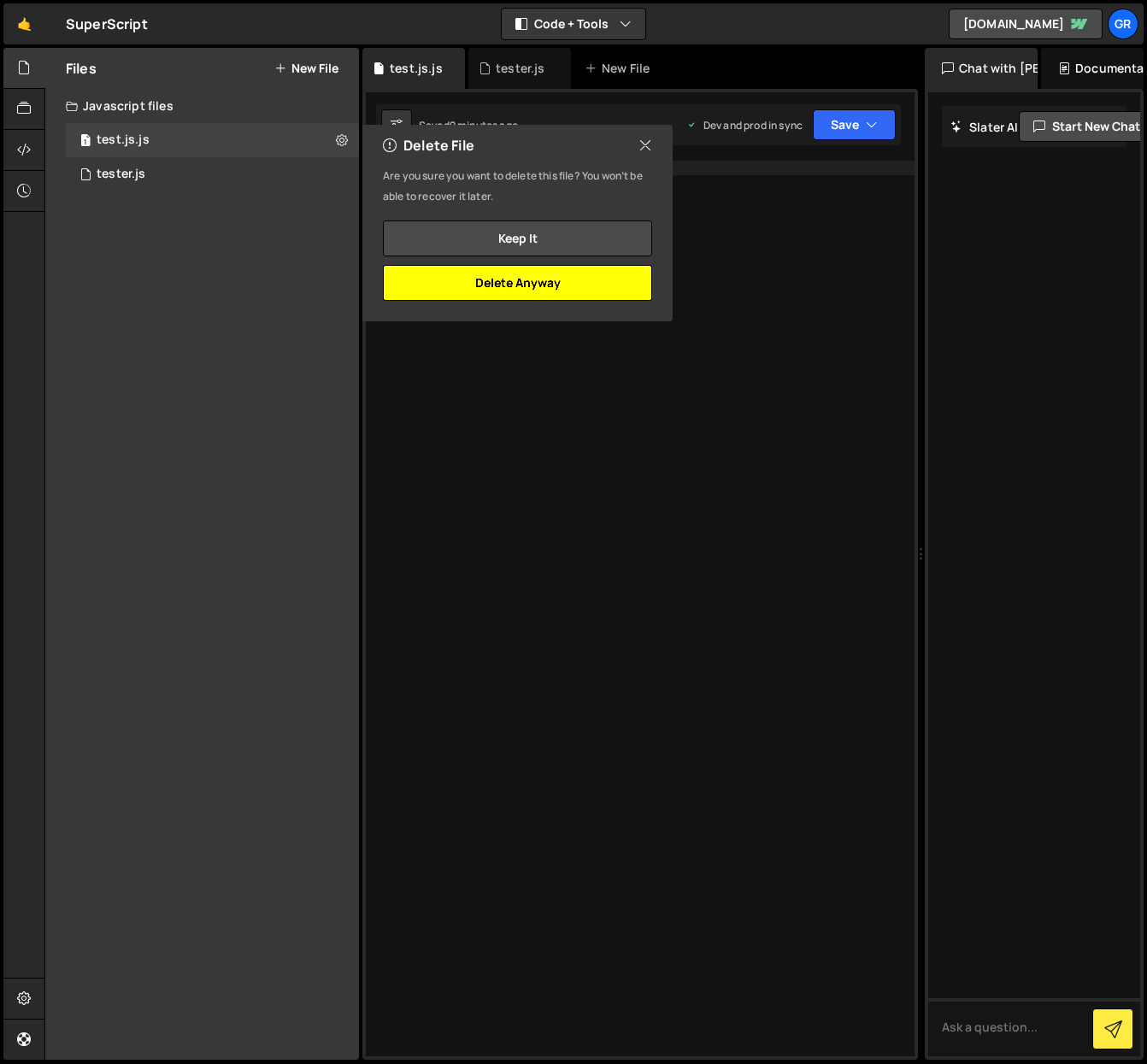
click at [500, 289] on button "Delete Anyway" at bounding box center [518, 283] width 270 height 36
